Goal: Information Seeking & Learning: Learn about a topic

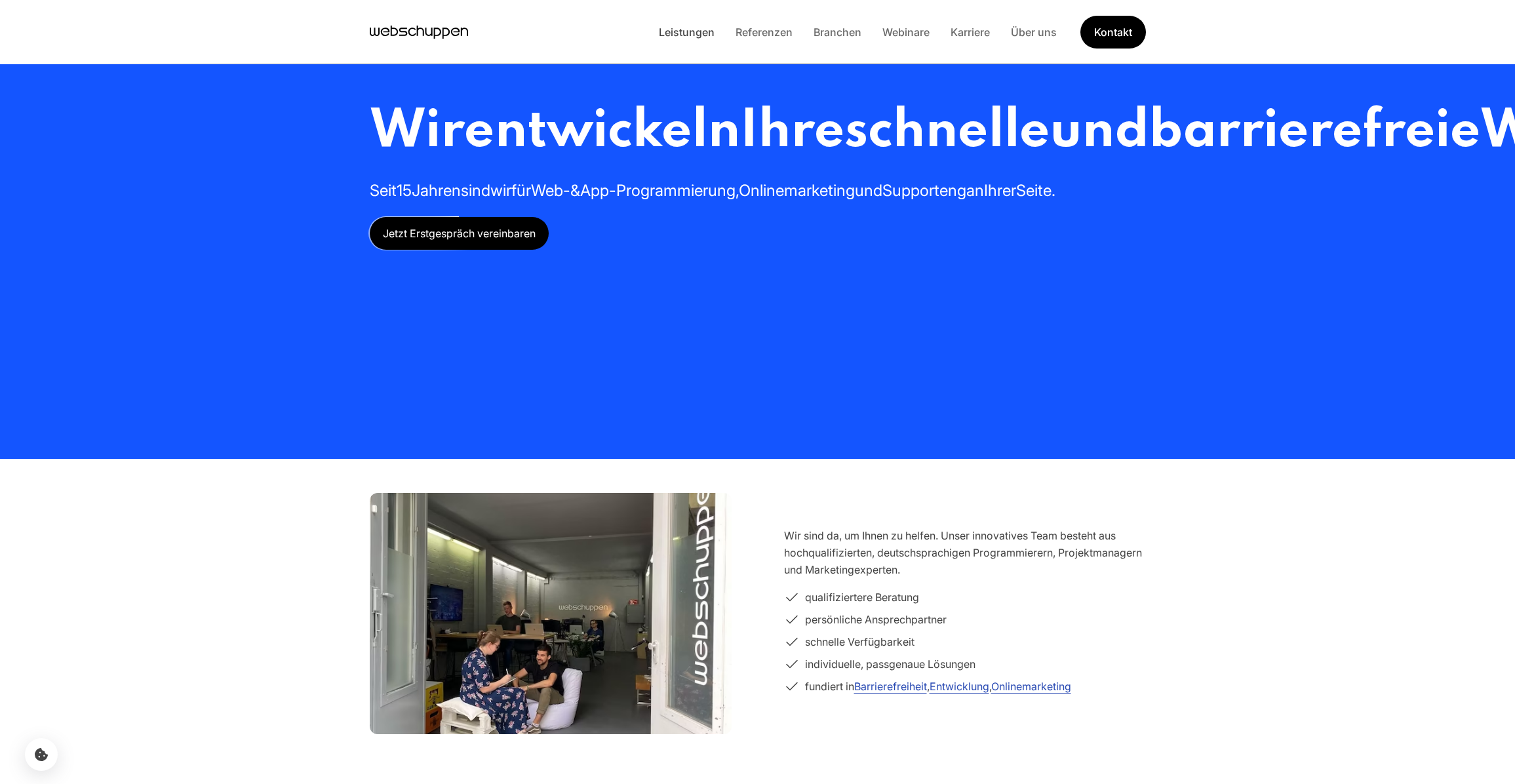
click at [675, 29] on link "Leistungen" at bounding box center [687, 32] width 76 height 13
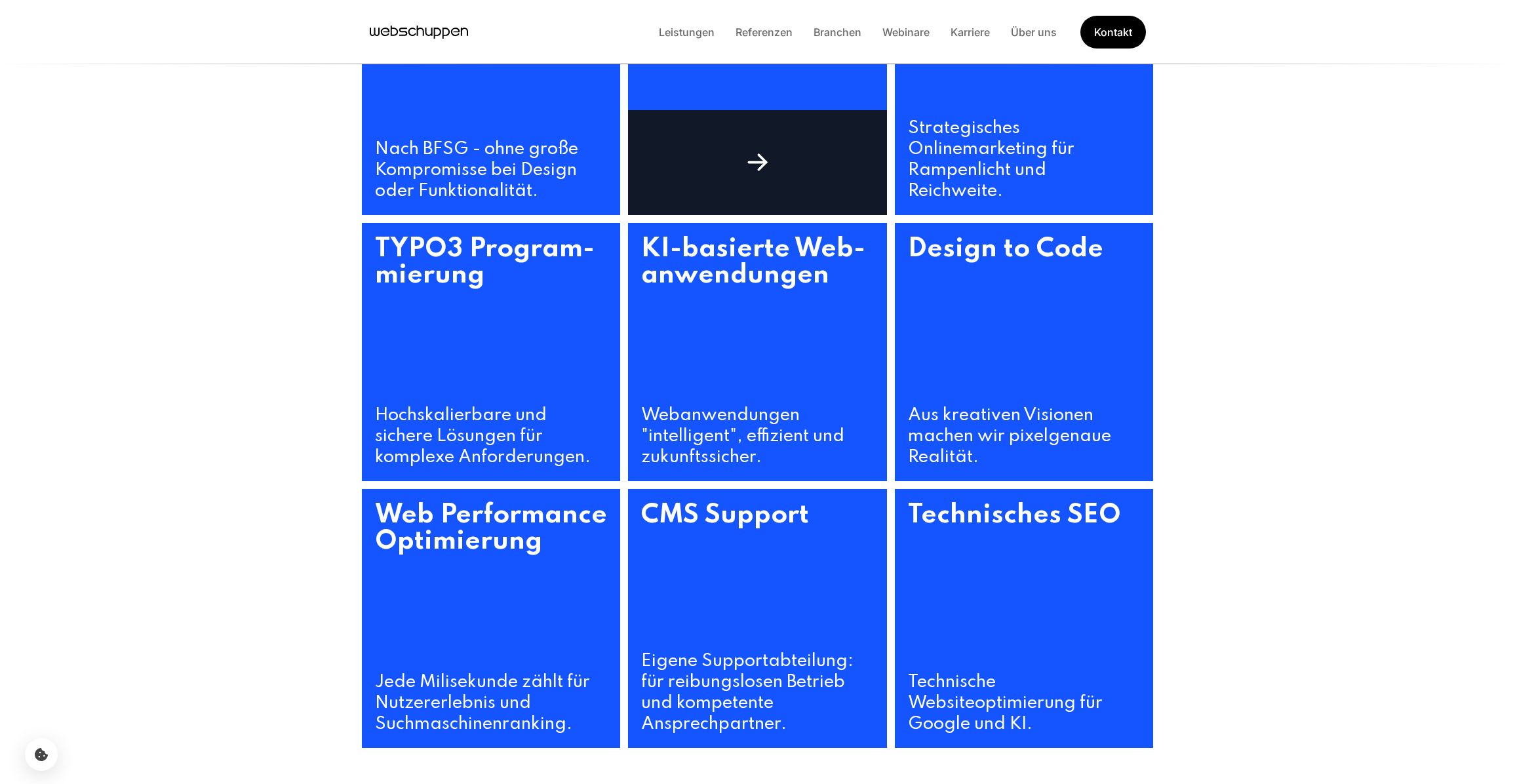
scroll to position [701, 0]
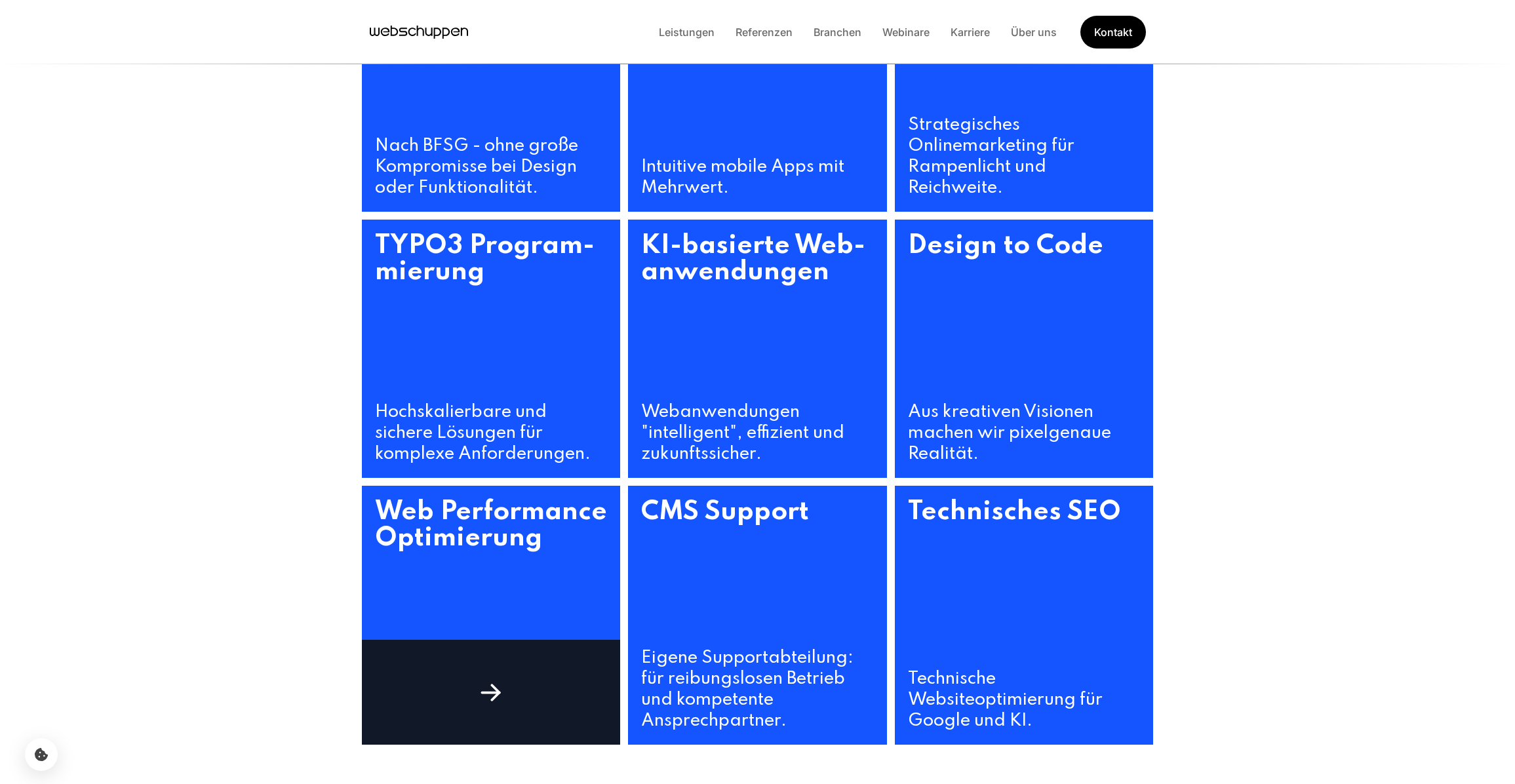
click at [529, 541] on h3 "Web Performance Optimierung" at bounding box center [491, 577] width 259 height 183
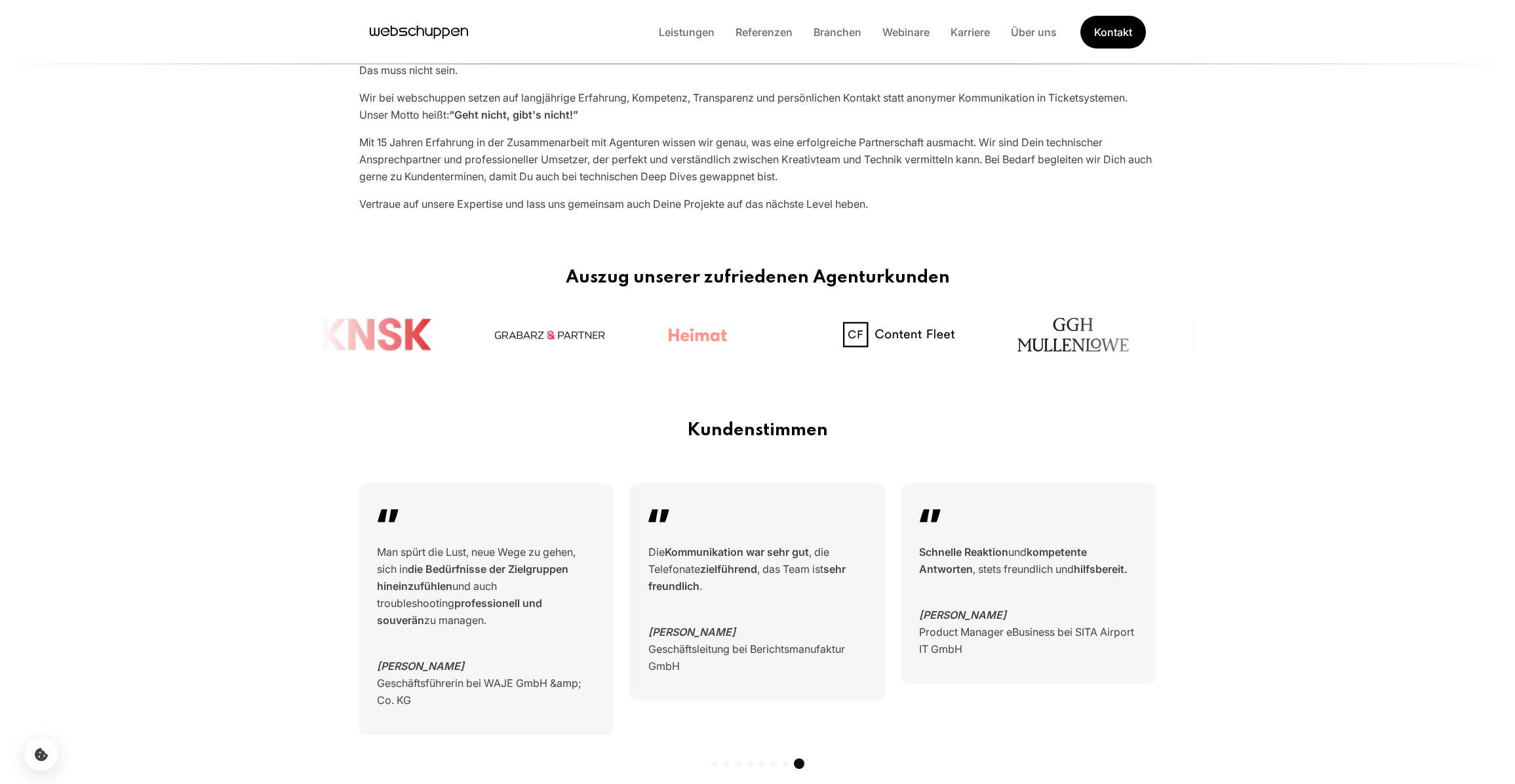
scroll to position [0, 0]
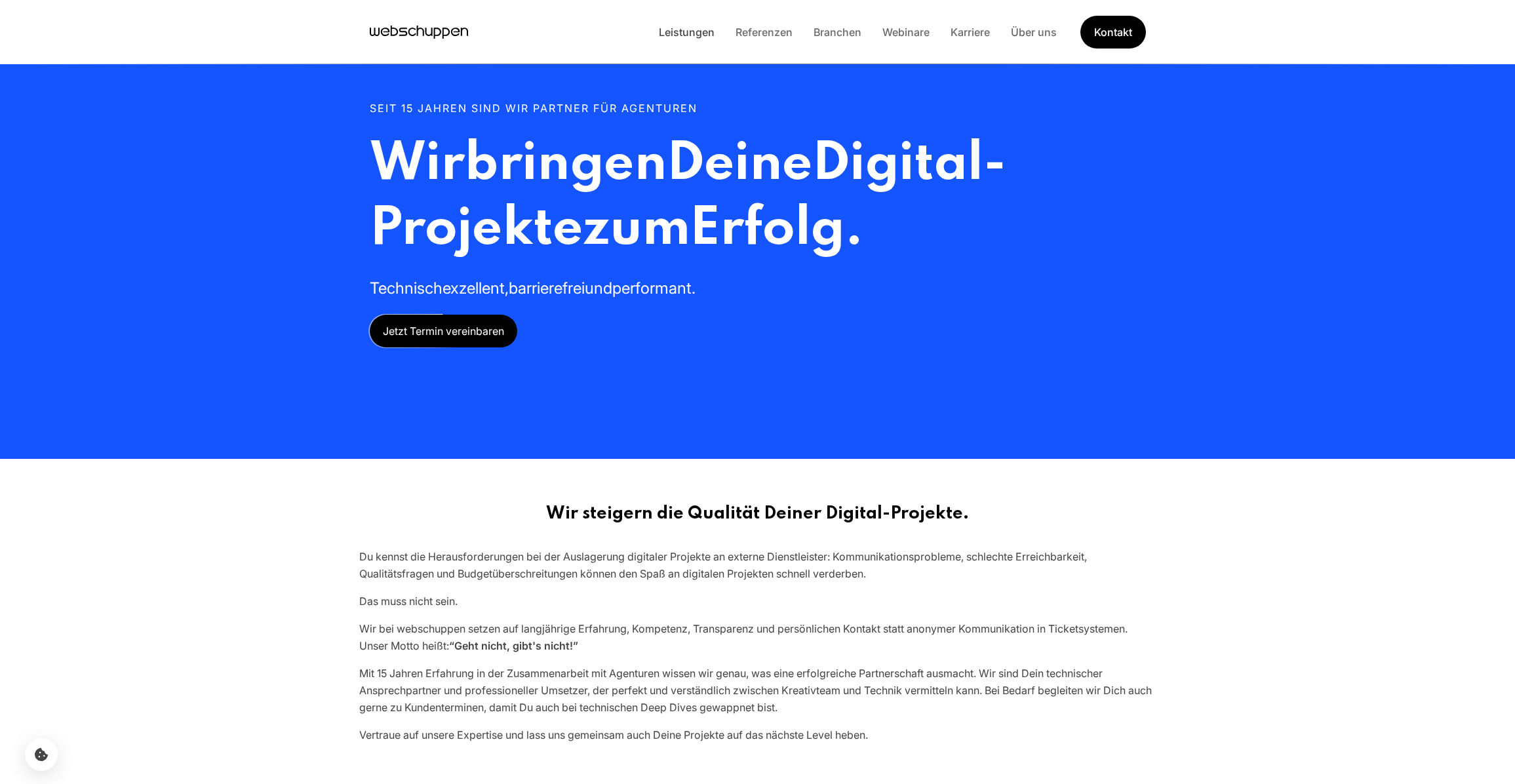
click at [689, 25] on link "Leistungen" at bounding box center [687, 32] width 76 height 13
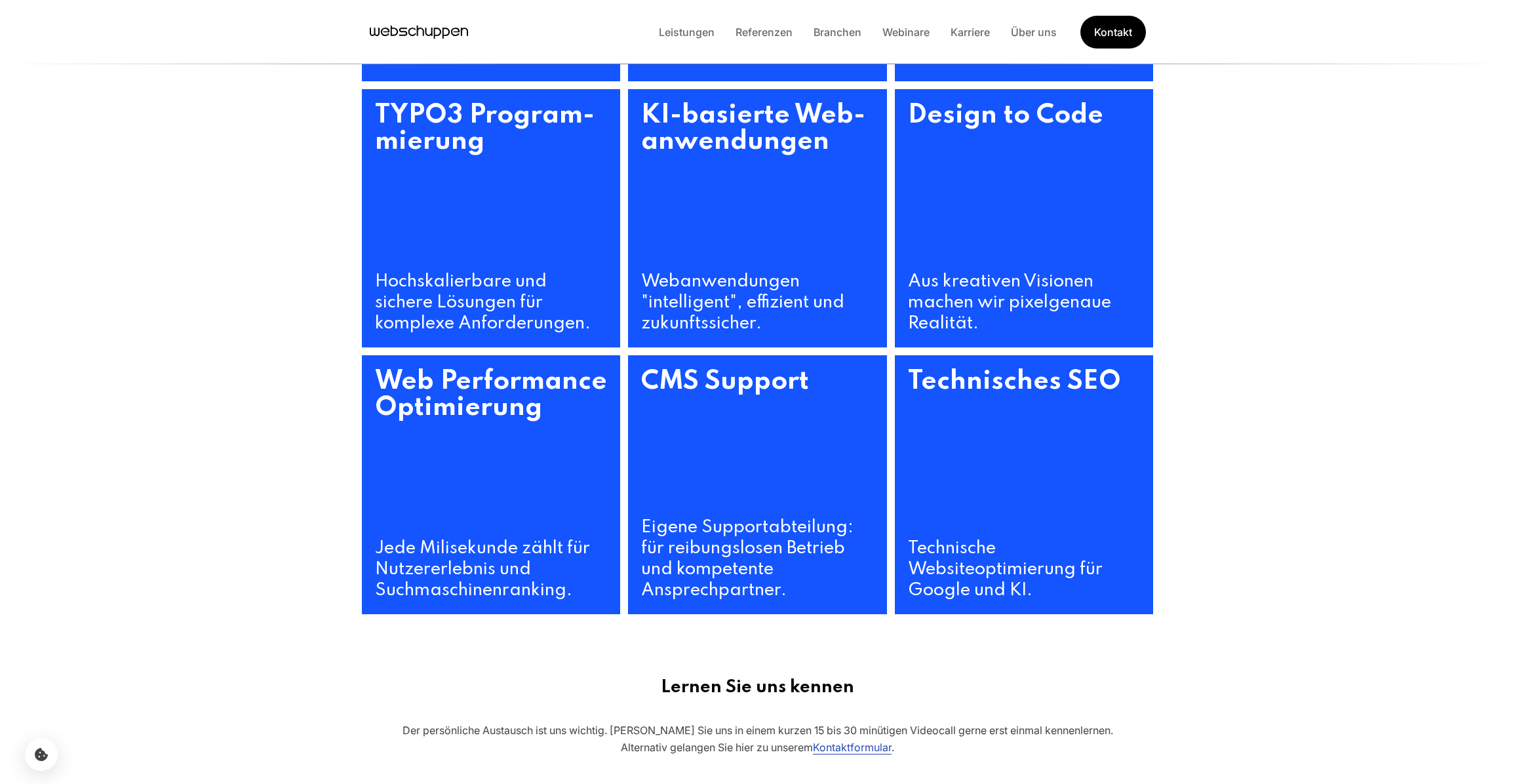
scroll to position [393, 0]
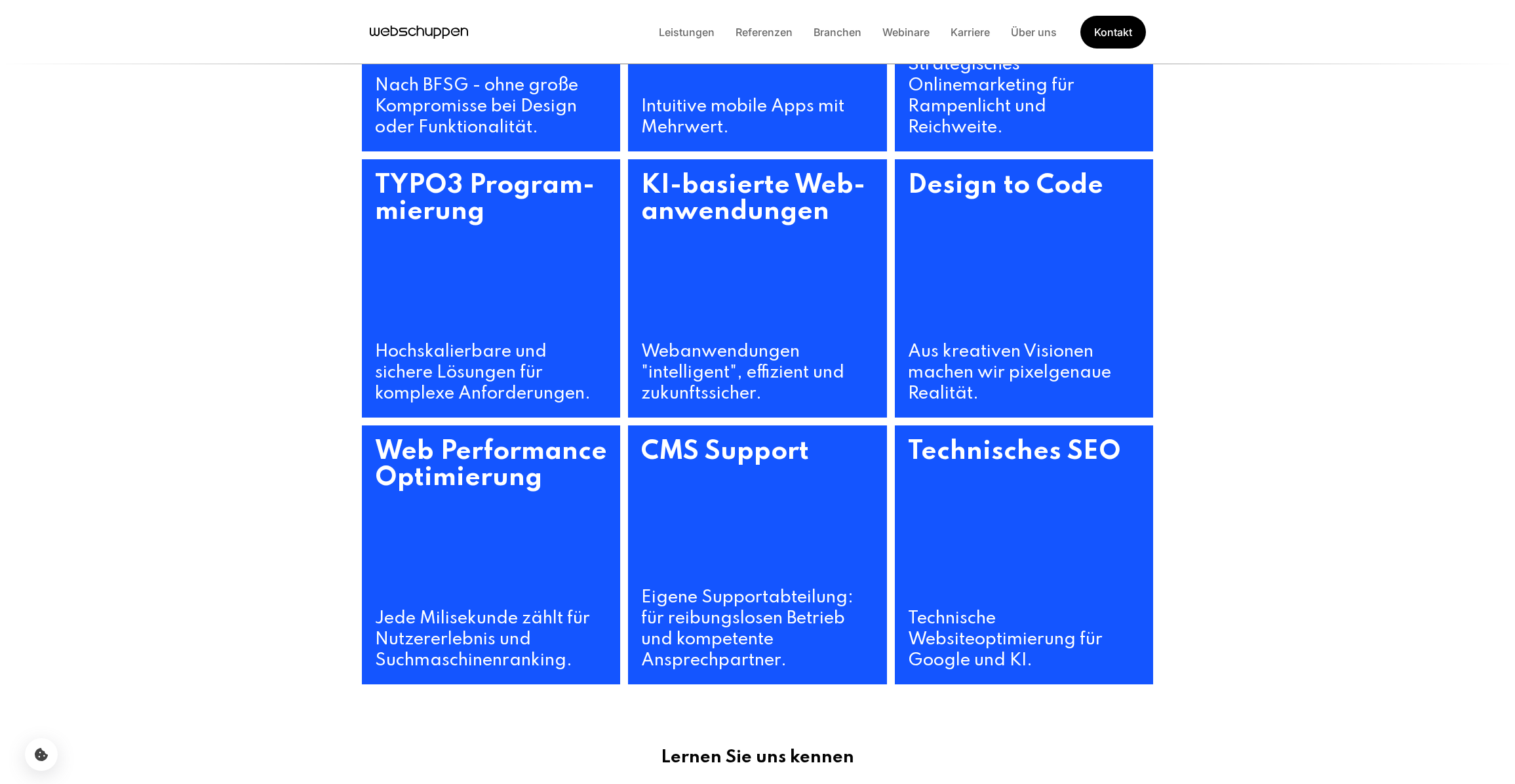
scroll to position [710, 0]
